Goal: Task Accomplishment & Management: Complete application form

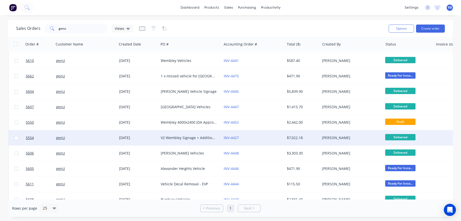
scroll to position [19, 0]
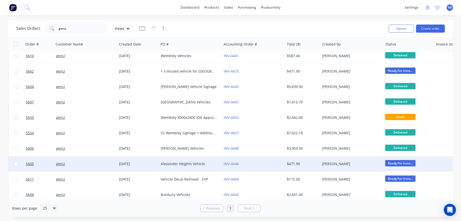
click at [86, 164] on div "genU" at bounding box center [84, 163] width 56 height 5
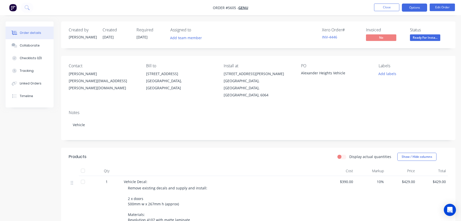
click at [410, 8] on button "Options" at bounding box center [414, 8] width 25 height 8
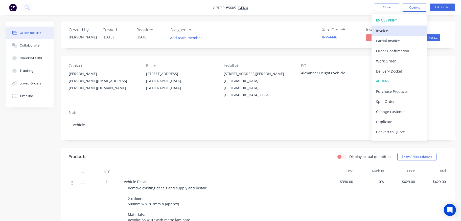
click at [396, 29] on div "Invoice" at bounding box center [399, 30] width 47 height 7
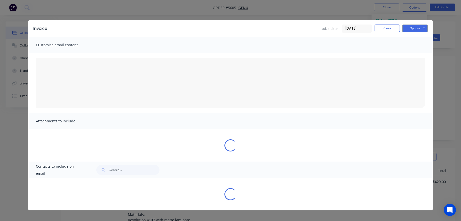
type textarea "A PDF copy of the order has been attached to this email. To view your order onl…"
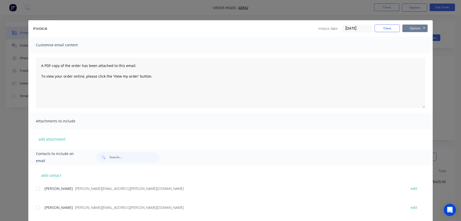
click at [413, 29] on button "Options" at bounding box center [415, 29] width 25 height 8
click at [415, 45] on button "Print" at bounding box center [419, 45] width 32 height 8
click at [382, 27] on button "Close" at bounding box center [387, 29] width 25 height 8
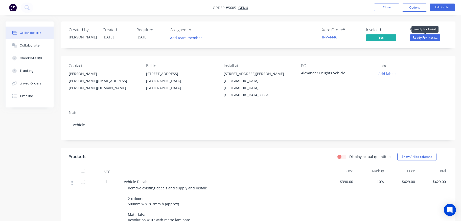
click at [425, 39] on span "Ready For Insta..." at bounding box center [425, 37] width 30 height 6
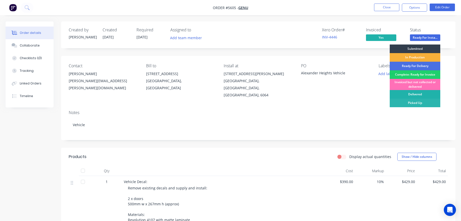
click at [419, 93] on div "Delivered" at bounding box center [415, 94] width 51 height 9
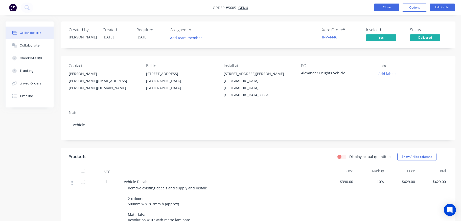
click at [389, 9] on button "Close" at bounding box center [386, 8] width 25 height 8
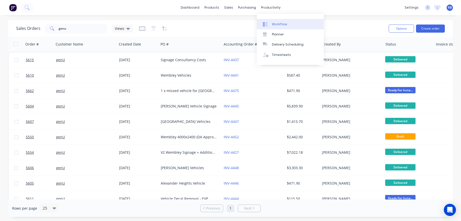
click at [287, 24] on link "Workflow" at bounding box center [290, 24] width 67 height 10
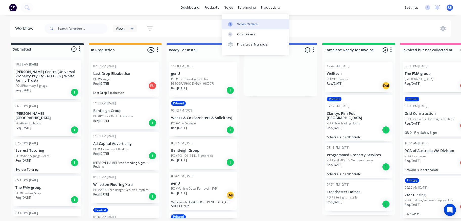
click at [243, 24] on div "Sales Orders" at bounding box center [247, 24] width 21 height 5
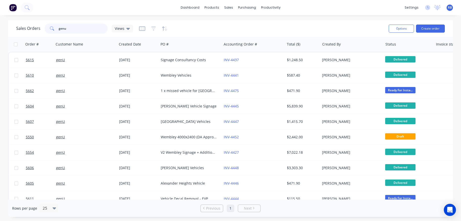
drag, startPoint x: 48, startPoint y: 28, endPoint x: 32, endPoint y: 28, distance: 16.2
click at [33, 28] on div "Sales Orders genu Views" at bounding box center [74, 29] width 117 height 10
type input "number"
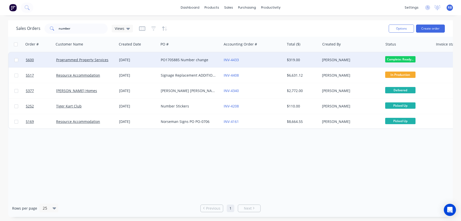
click at [267, 57] on div "INV-4433" at bounding box center [252, 59] width 56 height 5
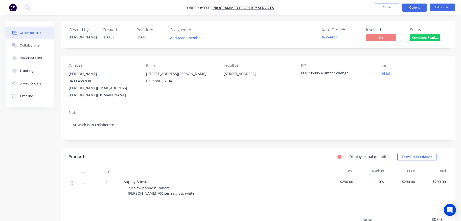
click at [412, 7] on button "Options" at bounding box center [414, 8] width 25 height 8
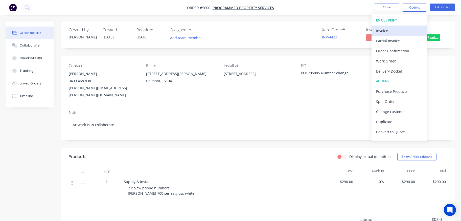
click at [396, 29] on div "Invoice" at bounding box center [399, 30] width 47 height 7
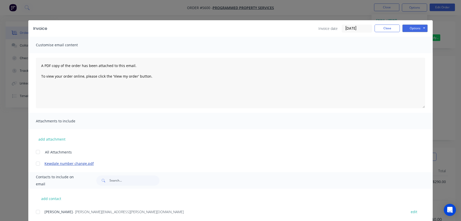
scroll to position [42, 0]
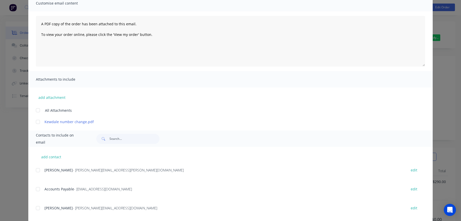
click at [38, 170] on div at bounding box center [38, 170] width 10 height 10
click at [38, 189] on div at bounding box center [38, 189] width 10 height 10
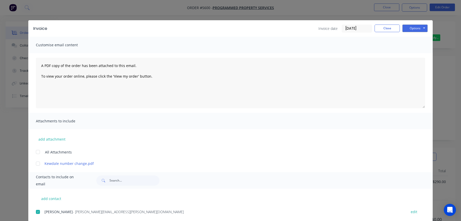
scroll to position [0, 0]
click at [415, 27] on button "Options" at bounding box center [415, 29] width 25 height 8
click at [416, 55] on button "Email" at bounding box center [419, 54] width 32 height 8
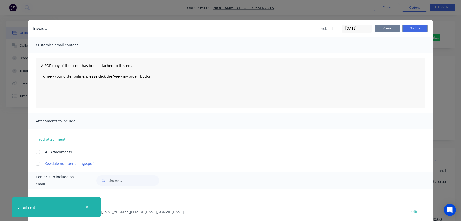
click at [385, 29] on button "Close" at bounding box center [387, 29] width 25 height 8
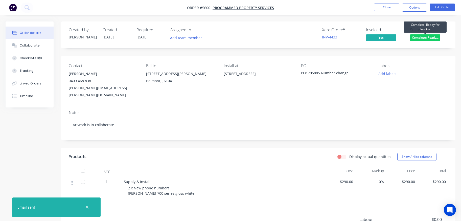
click at [416, 36] on span "Complete: Ready..." at bounding box center [425, 37] width 30 height 6
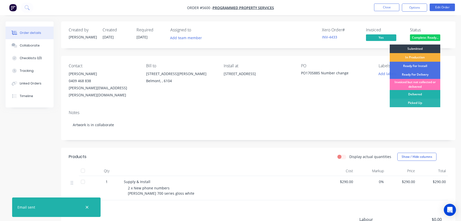
click at [412, 93] on div "Delivered" at bounding box center [415, 94] width 51 height 9
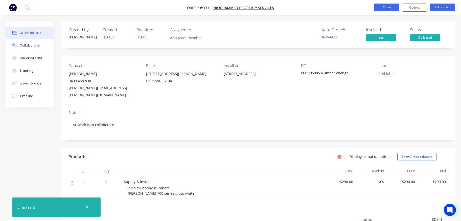
click at [381, 6] on button "Close" at bounding box center [386, 8] width 25 height 8
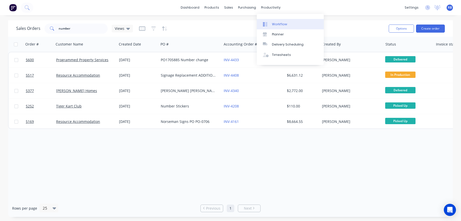
click at [273, 26] on div "Workflow" at bounding box center [279, 24] width 15 height 5
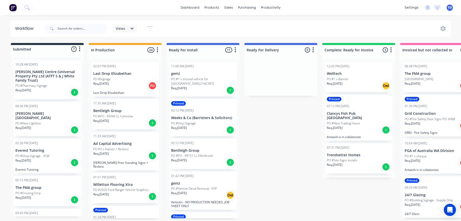
click at [336, 77] on p "PO #1 x Banner" at bounding box center [338, 79] width 22 height 5
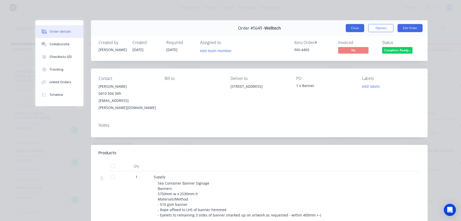
click at [354, 26] on button "Close" at bounding box center [355, 28] width 18 height 8
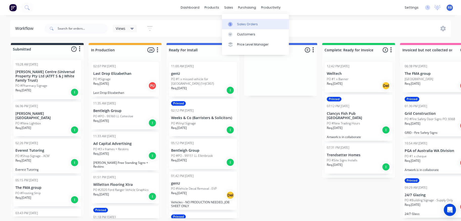
click at [244, 25] on div "Sales Orders" at bounding box center [247, 24] width 21 height 5
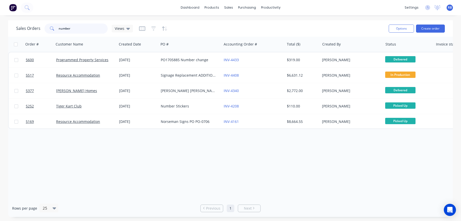
drag, startPoint x: 87, startPoint y: 27, endPoint x: 23, endPoint y: 27, distance: 64.2
click at [23, 27] on div "Sales Orders number Views" at bounding box center [74, 29] width 117 height 10
type input "welltech"
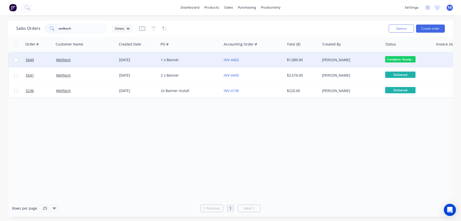
click at [193, 60] on div "1 x Banner" at bounding box center [189, 59] width 56 height 5
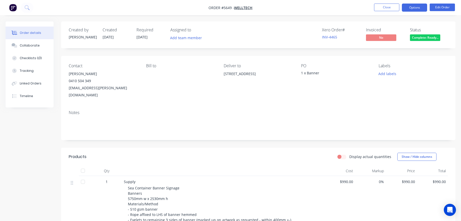
click at [412, 6] on button "Options" at bounding box center [414, 8] width 25 height 8
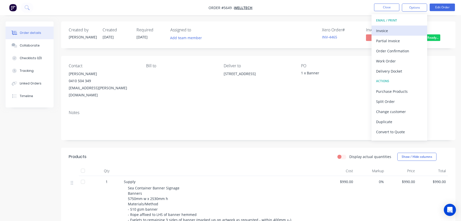
click at [388, 31] on div "Invoice" at bounding box center [399, 30] width 47 height 7
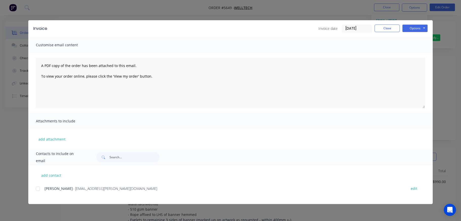
click at [37, 189] on div at bounding box center [38, 189] width 10 height 10
click at [412, 29] on button "Options" at bounding box center [415, 29] width 25 height 8
click at [412, 53] on button "Email" at bounding box center [419, 54] width 32 height 8
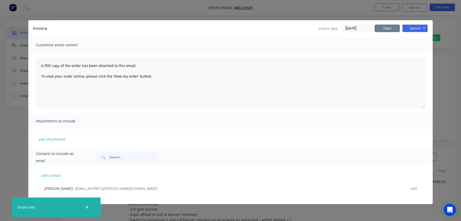
click at [388, 29] on button "Close" at bounding box center [387, 29] width 25 height 8
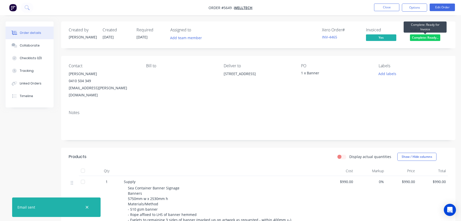
click at [420, 37] on span "Complete: Ready..." at bounding box center [425, 37] width 30 height 6
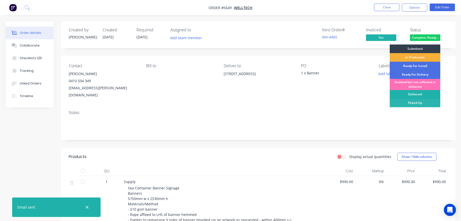
click at [408, 94] on div "Delivered" at bounding box center [415, 94] width 51 height 9
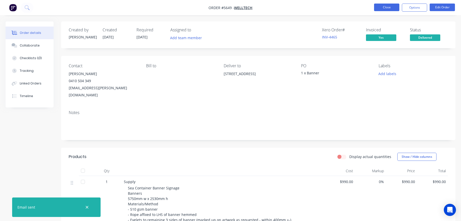
click at [388, 8] on button "Close" at bounding box center [386, 8] width 25 height 8
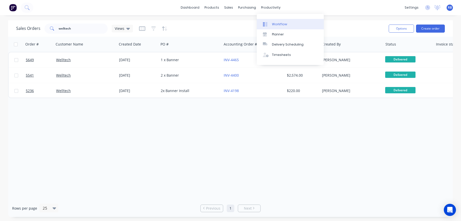
click at [271, 27] on link "Workflow" at bounding box center [290, 24] width 67 height 10
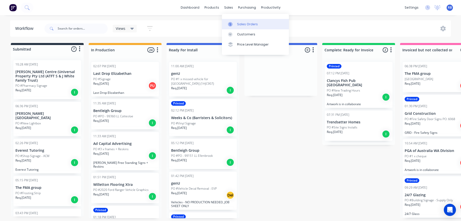
click at [239, 25] on div "Sales Orders" at bounding box center [247, 24] width 21 height 5
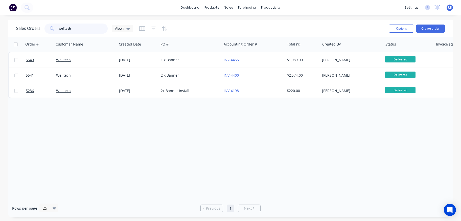
drag, startPoint x: 78, startPoint y: 30, endPoint x: 20, endPoint y: 30, distance: 57.9
click at [20, 30] on div "Sales Orders welltech Views" at bounding box center [74, 29] width 117 height 10
type input "trend"
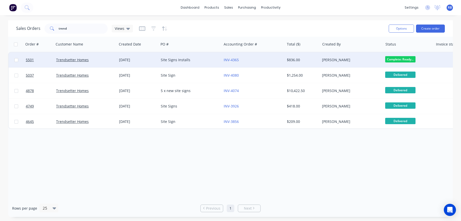
click at [201, 60] on div "Site Signs Installs" at bounding box center [189, 59] width 56 height 5
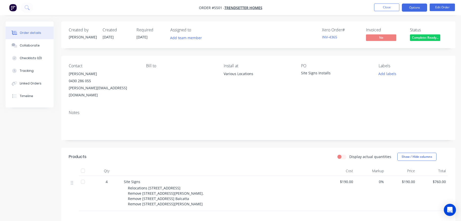
click at [416, 5] on button "Options" at bounding box center [414, 8] width 25 height 8
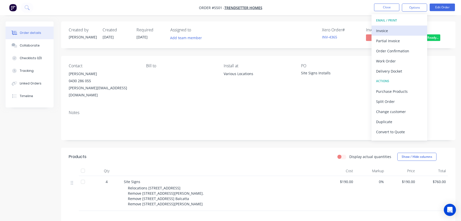
click at [391, 30] on div "Invoice" at bounding box center [399, 30] width 47 height 7
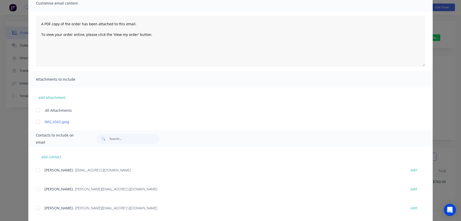
scroll to position [51, 0]
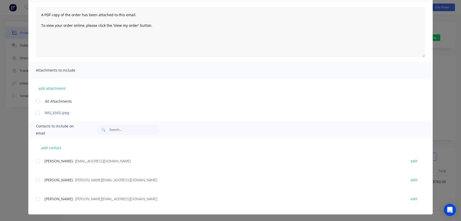
click at [38, 160] on div at bounding box center [38, 161] width 10 height 10
click at [38, 199] on div at bounding box center [38, 199] width 10 height 10
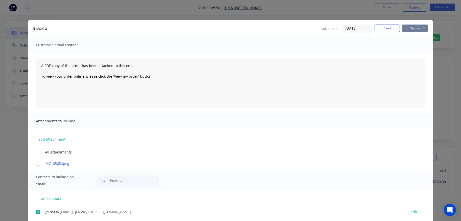
scroll to position [0, 0]
click at [419, 29] on button "Options" at bounding box center [415, 29] width 25 height 8
click at [416, 53] on button "Email" at bounding box center [419, 54] width 32 height 8
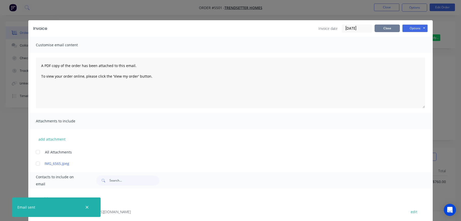
click at [390, 28] on button "Close" at bounding box center [387, 29] width 25 height 8
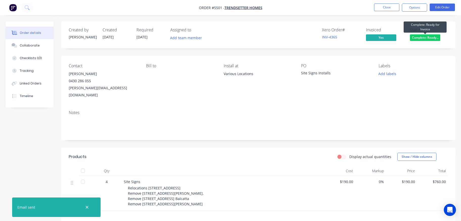
click at [417, 37] on span "Complete: Ready..." at bounding box center [425, 37] width 30 height 6
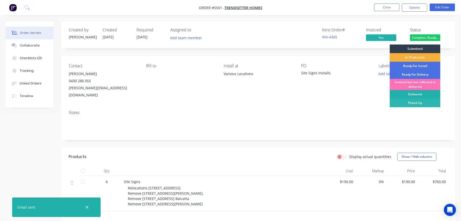
click at [408, 92] on div "Delivered" at bounding box center [415, 94] width 51 height 9
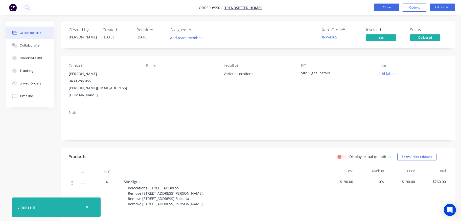
click at [385, 7] on button "Close" at bounding box center [386, 8] width 25 height 8
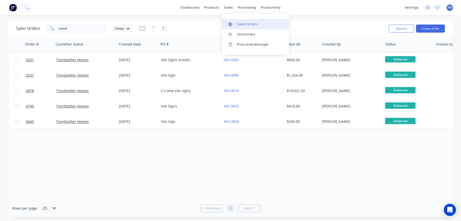
click at [256, 25] on link "Sales Orders" at bounding box center [255, 24] width 67 height 10
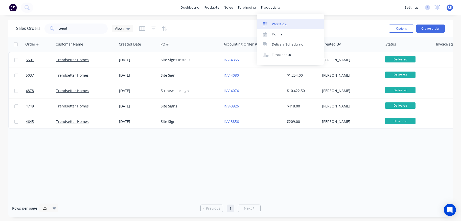
click at [278, 24] on div "Workflow" at bounding box center [279, 24] width 15 height 5
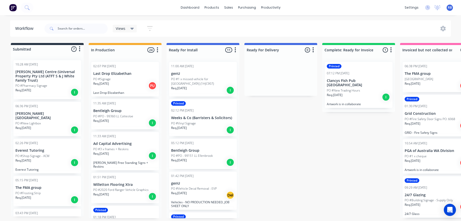
click at [341, 88] on p "PO #New Trading Hours" at bounding box center [343, 90] width 33 height 5
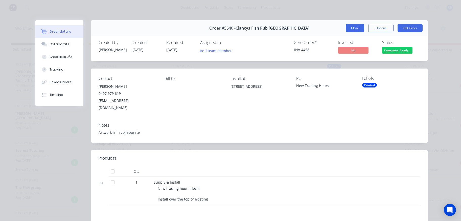
click at [353, 29] on button "Close" at bounding box center [355, 28] width 18 height 8
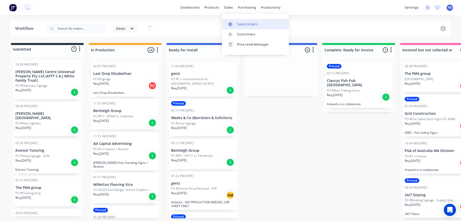
click at [242, 24] on div "Sales Orders" at bounding box center [247, 24] width 21 height 5
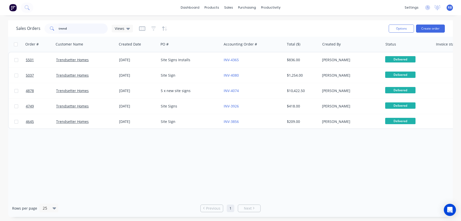
click at [32, 31] on div "Sales Orders trend Views" at bounding box center [74, 29] width 117 height 10
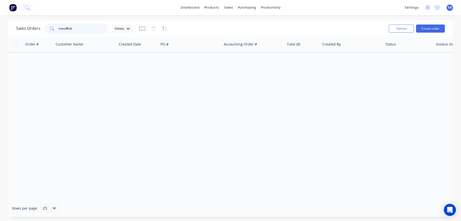
drag, startPoint x: 74, startPoint y: 29, endPoint x: 34, endPoint y: 29, distance: 39.4
click at [34, 29] on div "Sales Orders trendfish Views" at bounding box center [74, 29] width 117 height 10
type input "fish"
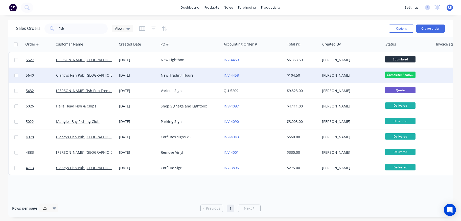
click at [194, 75] on div "New Trading Hours" at bounding box center [189, 75] width 56 height 5
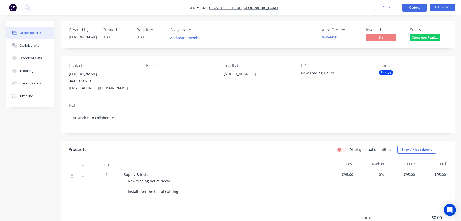
click at [413, 8] on button "Options" at bounding box center [414, 8] width 25 height 8
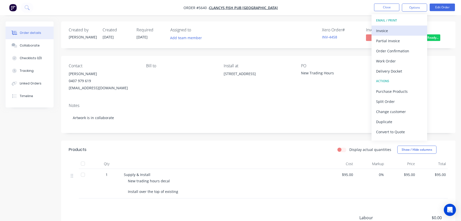
click at [384, 31] on div "Invoice" at bounding box center [399, 30] width 47 height 7
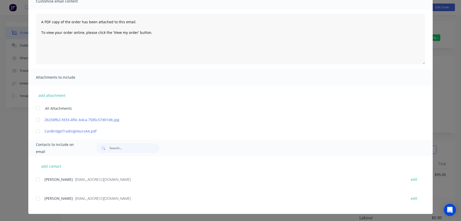
scroll to position [44, 0]
click at [38, 198] on div at bounding box center [38, 198] width 10 height 10
click at [38, 180] on div at bounding box center [38, 179] width 10 height 10
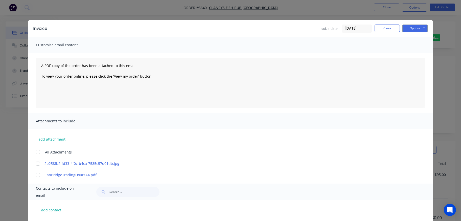
scroll to position [0, 0]
click at [416, 28] on button "Options" at bounding box center [415, 29] width 25 height 8
click at [412, 53] on button "Email" at bounding box center [419, 54] width 32 height 8
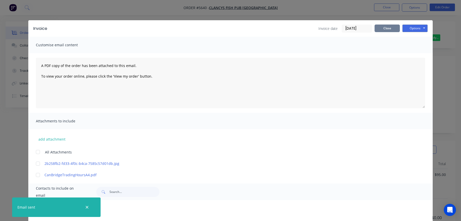
click at [391, 26] on button "Close" at bounding box center [387, 29] width 25 height 8
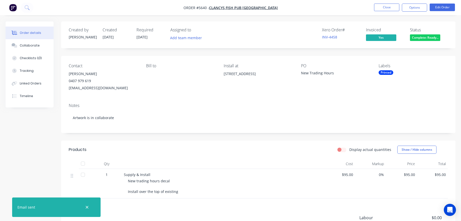
click at [419, 38] on span "Complete: Ready..." at bounding box center [425, 37] width 30 height 6
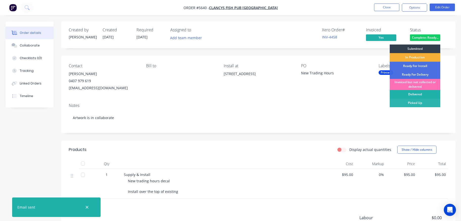
click at [415, 93] on div "Delivered" at bounding box center [415, 94] width 51 height 9
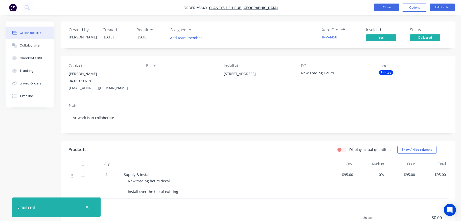
click at [379, 6] on button "Close" at bounding box center [386, 8] width 25 height 8
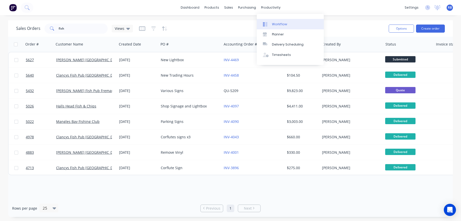
click at [281, 23] on div "Workflow" at bounding box center [279, 24] width 15 height 5
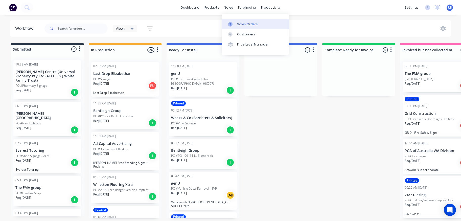
click at [243, 26] on div "Sales Orders" at bounding box center [247, 24] width 21 height 5
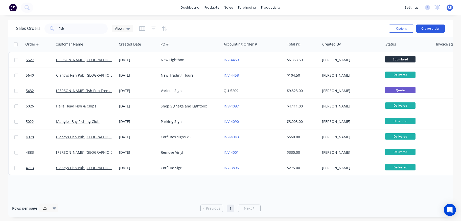
click at [431, 29] on button "Create order" at bounding box center [430, 29] width 29 height 8
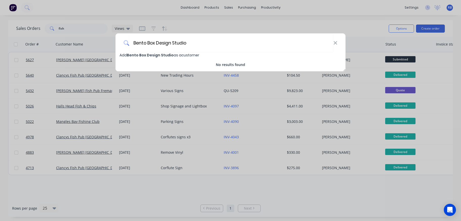
type input "Bento Box Design Studio"
click at [149, 53] on span "Bento Box Design Studio" at bounding box center [150, 55] width 47 height 5
select select "AU"
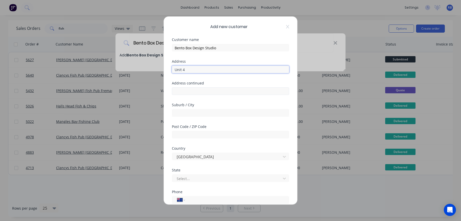
type input "Unit 4"
click at [181, 91] on input "[STREET_ADDRESS]" at bounding box center [230, 91] width 117 height 8
type input "[STREET_ADDRESS]"
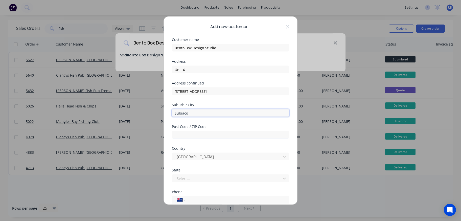
type input "Subiaco"
type input "6008"
click at [189, 178] on div "Select..." at bounding box center [227, 178] width 101 height 5
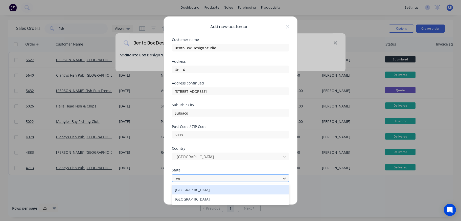
type input "[PERSON_NAME]"
click at [194, 189] on div "[GEOGRAPHIC_DATA]" at bounding box center [230, 189] width 117 height 9
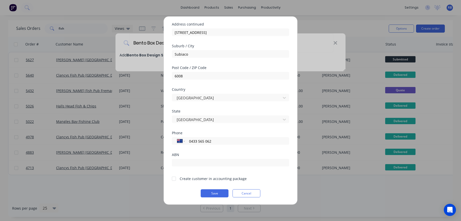
scroll to position [59, 0]
type input "0433 565 062"
click at [174, 178] on div at bounding box center [174, 178] width 10 height 10
click at [213, 194] on button "Save" at bounding box center [215, 193] width 28 height 8
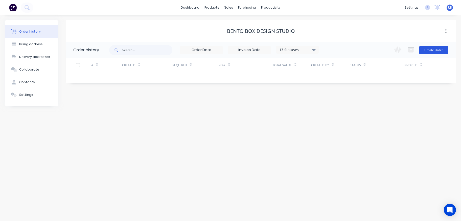
click at [435, 49] on button "Create Order" at bounding box center [433, 50] width 29 height 8
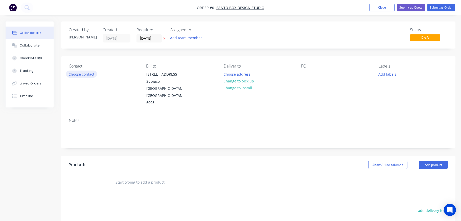
click at [80, 73] on button "Choose contact" at bounding box center [81, 74] width 31 height 7
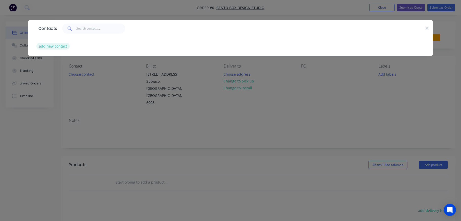
click at [41, 44] on button "add new contact" at bounding box center [52, 46] width 33 height 7
select select "AU"
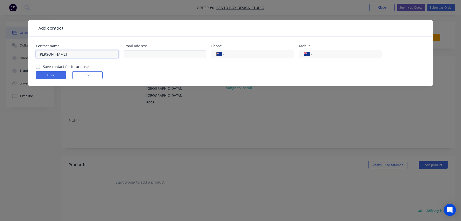
type input "[PERSON_NAME]"
paste input "[PERSON_NAME] <[PERSON_NAME][EMAIL_ADDRESS][DOMAIN_NAME]>"
drag, startPoint x: 135, startPoint y: 55, endPoint x: 82, endPoint y: 54, distance: 52.8
click at [82, 54] on div "Contact name [PERSON_NAME] Email address [PERSON_NAME][GEOGRAPHIC_DATA] <[PERSO…" at bounding box center [230, 54] width 389 height 20
click at [184, 53] on input "[PERSON_NAME][EMAIL_ADDRESS][DOMAIN_NAME]>" at bounding box center [165, 54] width 83 height 8
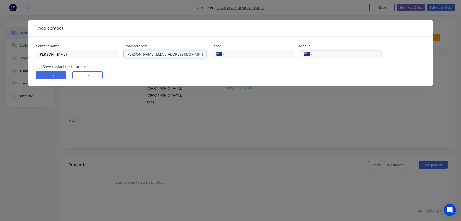
type input "[PERSON_NAME][EMAIL_ADDRESS][DOMAIN_NAME]"
click at [338, 57] on input "tel" at bounding box center [346, 54] width 61 height 6
type input "0433 565 062"
click at [58, 68] on label "Save contact for future use" at bounding box center [66, 66] width 46 height 5
click at [40, 68] on input "Save contact for future use" at bounding box center [38, 66] width 4 height 5
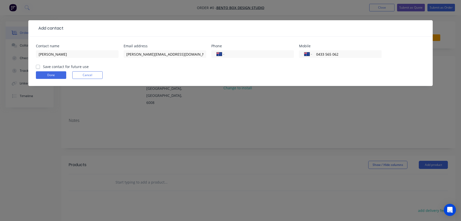
checkbox input "true"
click at [54, 75] on button "Done" at bounding box center [51, 75] width 30 height 8
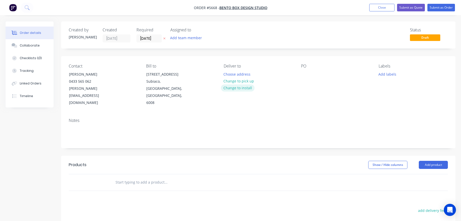
click at [234, 87] on button "Change to install" at bounding box center [238, 87] width 34 height 7
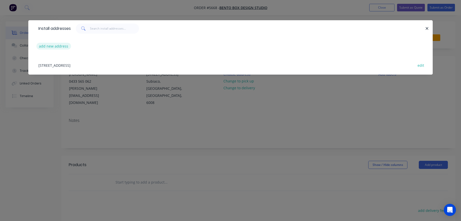
click at [43, 44] on button "add new address" at bounding box center [53, 46] width 35 height 7
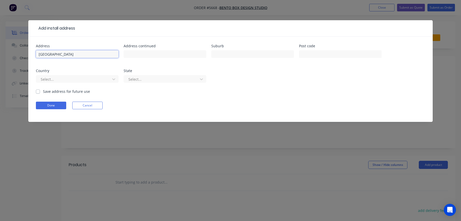
type input "[GEOGRAPHIC_DATA]"
click at [49, 91] on label "Save address for future use" at bounding box center [66, 91] width 47 height 5
click at [40, 91] on input "Save address for future use" at bounding box center [38, 91] width 4 height 5
checkbox input "true"
click at [47, 104] on button "Done" at bounding box center [51, 106] width 30 height 8
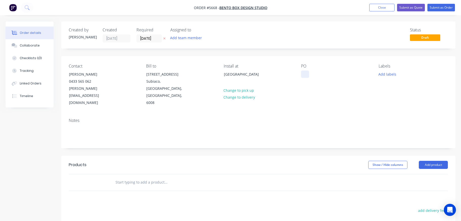
click at [305, 75] on div at bounding box center [305, 74] width 8 height 7
click at [132, 177] on input "text" at bounding box center [165, 182] width 101 height 10
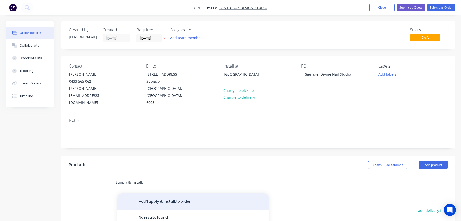
type input "Supply & Install:"
click at [150, 193] on button "Add Supply & Install: to order" at bounding box center [193, 201] width 152 height 16
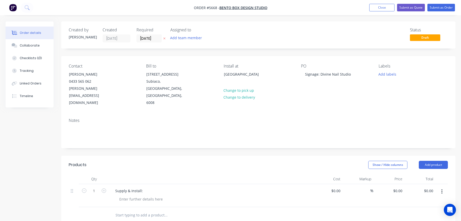
click at [129, 210] on input "text" at bounding box center [165, 215] width 101 height 10
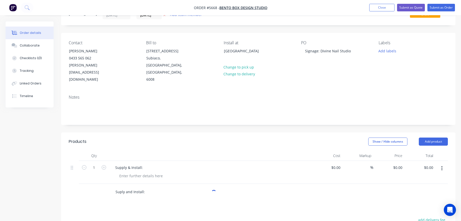
scroll to position [53, 0]
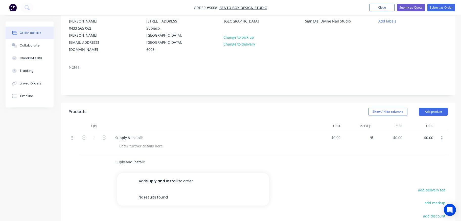
type input "Suply and Install:"
click at [145, 173] on button "Add Suply and Install: to order" at bounding box center [193, 181] width 152 height 16
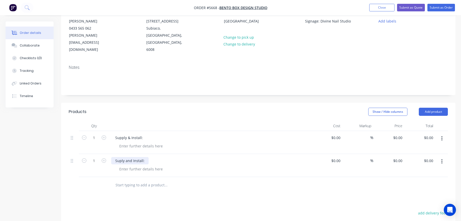
click at [122, 157] on div "Suply and Install:" at bounding box center [129, 160] width 37 height 7
click at [131, 180] on input "text" at bounding box center [165, 185] width 101 height 10
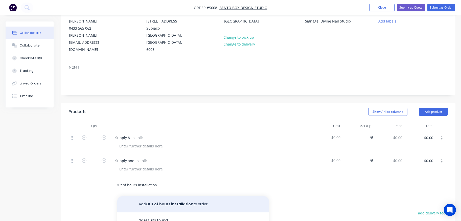
type input "Out of hours installation"
click at [158, 196] on button "Add Out of hours installation to order" at bounding box center [193, 204] width 152 height 16
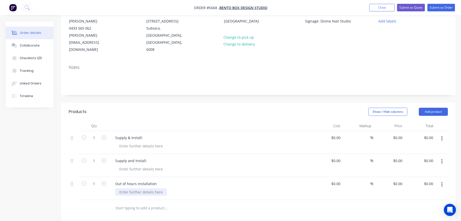
click at [132, 188] on div at bounding box center [141, 191] width 52 height 7
click at [145, 134] on div "Supply & Install:" at bounding box center [129, 137] width 36 height 7
click at [149, 157] on div "Supply and Install:" at bounding box center [131, 160] width 40 height 7
click at [126, 142] on div at bounding box center [141, 145] width 52 height 7
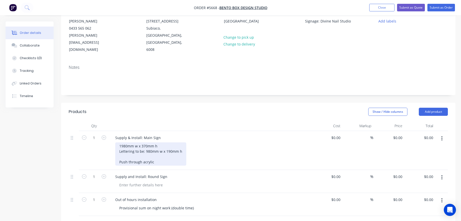
click at [117, 149] on div "1980mm w x 370mm h Lettering to be: 980mm w x 190mm h Push through acrylic" at bounding box center [150, 153] width 71 height 23
click at [173, 147] on div "1980mm w x 370mm h Lettering to be: 980mm w x 190mm h 20mm push through acrylic" at bounding box center [150, 153] width 71 height 23
click at [194, 142] on div "1980mm w x 370mm h Lettering to be: 980mm w x 190mm h 20mm push through acrylic…" at bounding box center [166, 153] width 103 height 23
click at [129, 142] on div "1980mm w x 370mm h Lettering to be: 980mm w x 190mm h 3mm solid aluminium sheet…" at bounding box center [166, 153] width 103 height 23
drag, startPoint x: 207, startPoint y: 142, endPoint x: 176, endPoint y: 142, distance: 31.6
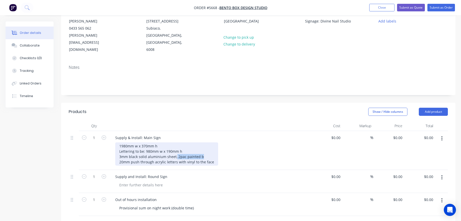
click at [176, 142] on div "1980mm w x 370mm h Lettering to be: 980mm w x 190mm h 3mm black solid aluminium…" at bounding box center [166, 153] width 103 height 23
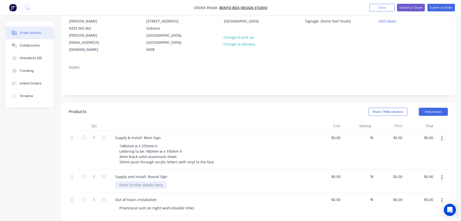
click at [130, 181] on div at bounding box center [141, 184] width 52 height 7
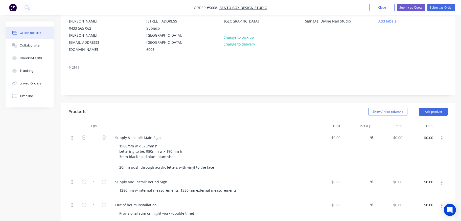
type input "S"
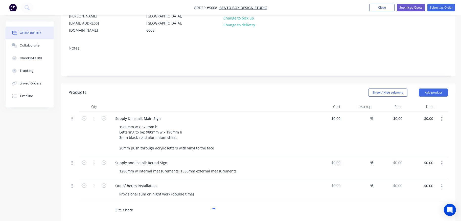
scroll to position [76, 0]
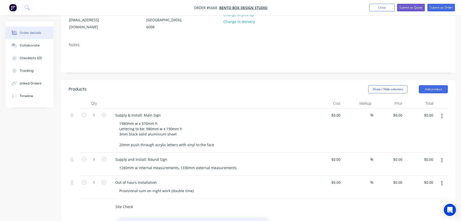
type input "Site Check"
click at [136, 210] on div at bounding box center [141, 213] width 52 height 7
click at [32, 185] on div "Created by [PERSON_NAME] Created [DATE] Required [DATE] Assigned to Add team me…" at bounding box center [231, 156] width 450 height 421
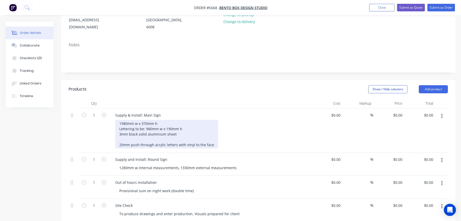
click at [182, 132] on div "1980mm w x 370mm h Lettering to be: 980mm w x 190mm h 3mm black solid aluminium…" at bounding box center [166, 134] width 103 height 29
click at [149, 130] on div "1980mm w x 370mm h Lettering to be: 980mm w x 190mm h 3mm black solid aluminium…" at bounding box center [166, 134] width 103 height 29
click at [154, 131] on div "1980mm w x 370mm h Lettering to be: 980mm w x 190mm h 3mm black solid aluminium…" at bounding box center [166, 134] width 103 height 29
drag, startPoint x: 220, startPoint y: 131, endPoint x: 106, endPoint y: 130, distance: 114.0
click at [106, 130] on div "1 Supply & Install: Main Sign 1980mm w x 370mm h Lettering to be: 980mm w x 190…" at bounding box center [258, 130] width 379 height 44
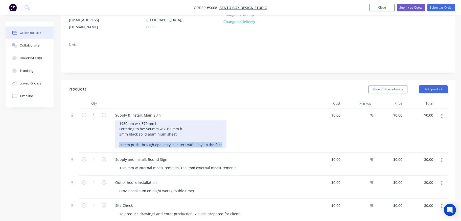
copy div "20mm push through opal acrylic letters with vinyl to the face"
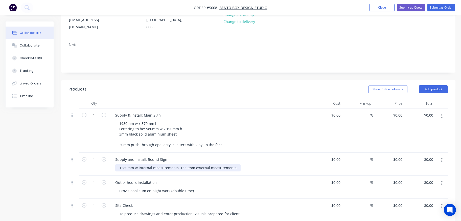
click at [235, 164] on div "1280mm w internal measurements, 1330mm external measurements" at bounding box center [177, 167] width 125 height 7
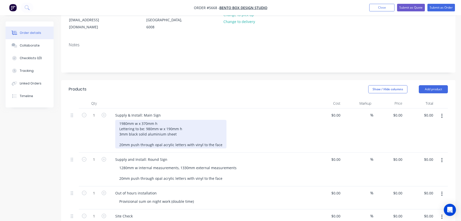
click at [147, 120] on div "1980mm w x 370mm h Lettering to be: 980mm w x 190mm h 3mm black solid aluminium…" at bounding box center [170, 134] width 111 height 29
click at [156, 120] on div "1980mm w x 370mm h Lettering to be: 980mm w x 190mm h 3mm black aluminium sheet…" at bounding box center [170, 134] width 111 height 29
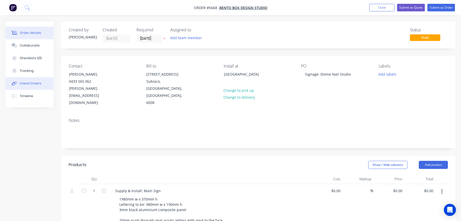
scroll to position [0, 0]
click at [406, 8] on button "Submit as Quote" at bounding box center [411, 8] width 28 height 8
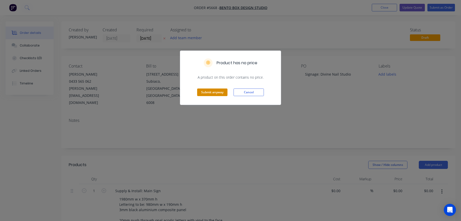
click at [210, 93] on button "Submit anyway" at bounding box center [212, 92] width 30 height 8
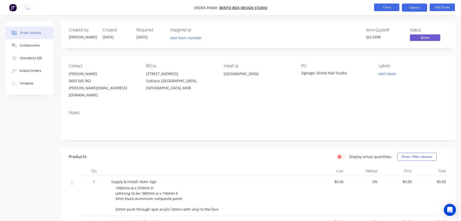
click at [381, 8] on button "Close" at bounding box center [386, 8] width 25 height 8
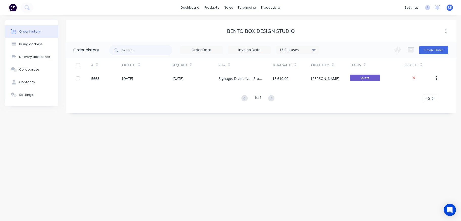
click at [449, 8] on span "RB" at bounding box center [450, 7] width 4 height 5
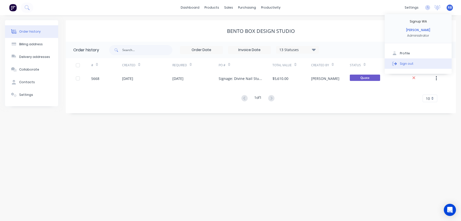
click at [407, 65] on div "Sign out" at bounding box center [407, 63] width 14 height 5
